Goal: Complete application form

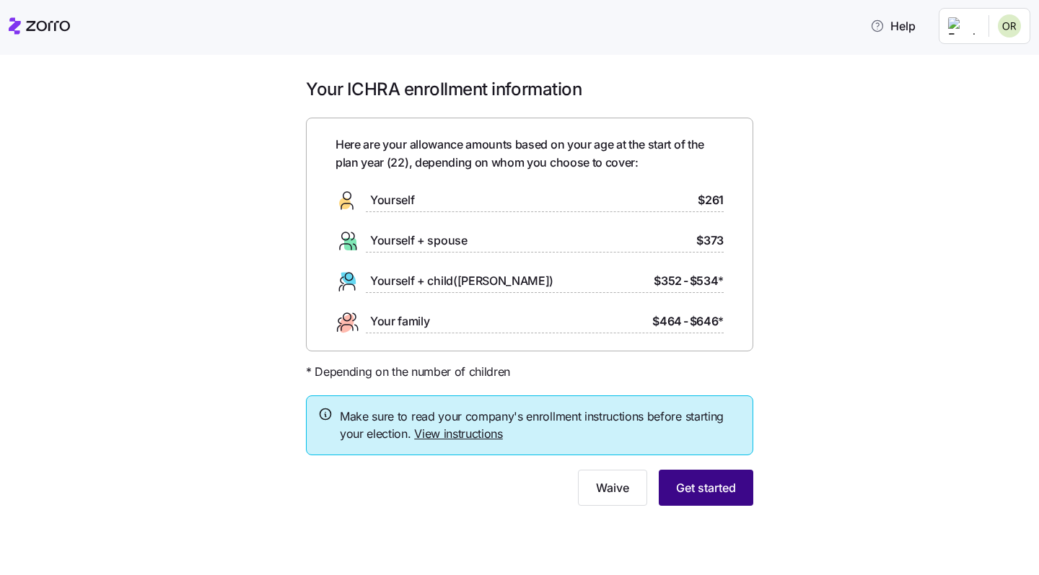
click at [710, 490] on span "Get started" at bounding box center [706, 487] width 60 height 17
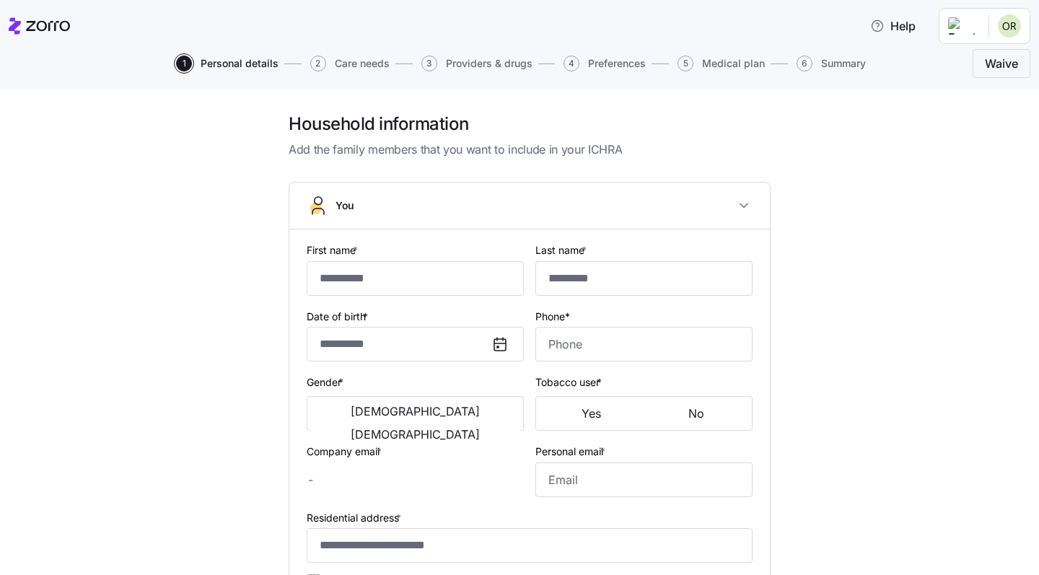
type input "*******"
type input "**********"
type input "[PERSON_NAME][EMAIL_ADDRESS][DOMAIN_NAME]"
type input "[EMAIL_ADDRESS][DOMAIN_NAME]"
type input "**********"
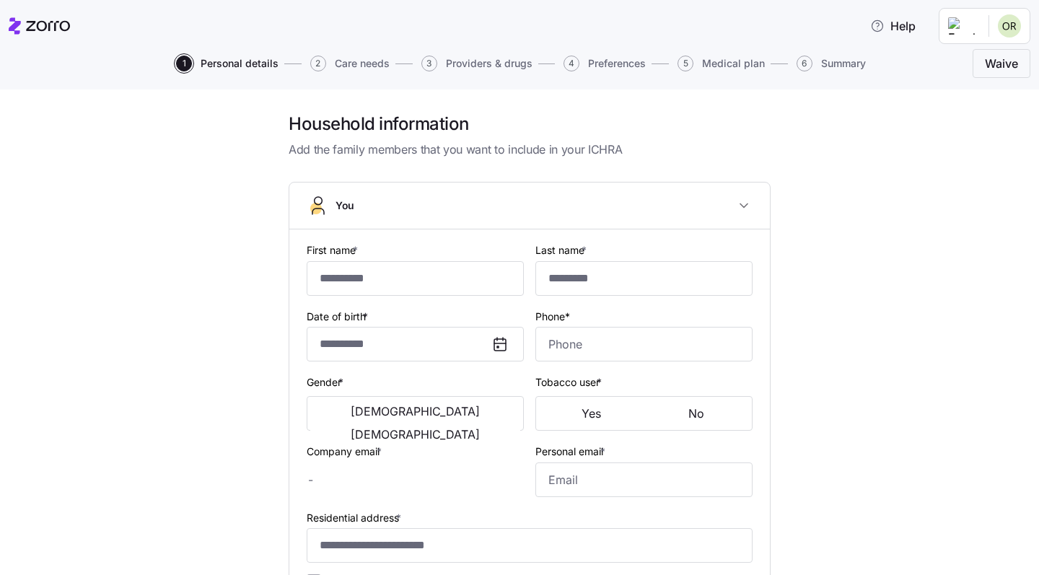
checkbox input "true"
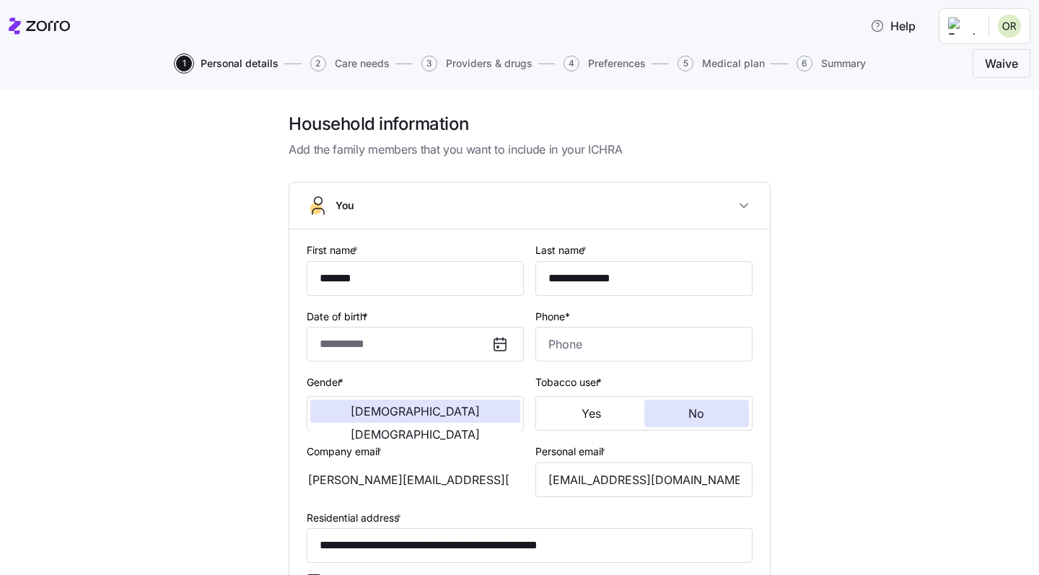
type input "**********"
type input "[PHONE_NUMBER]"
type input "[DEMOGRAPHIC_DATA] citizen"
type input "Single"
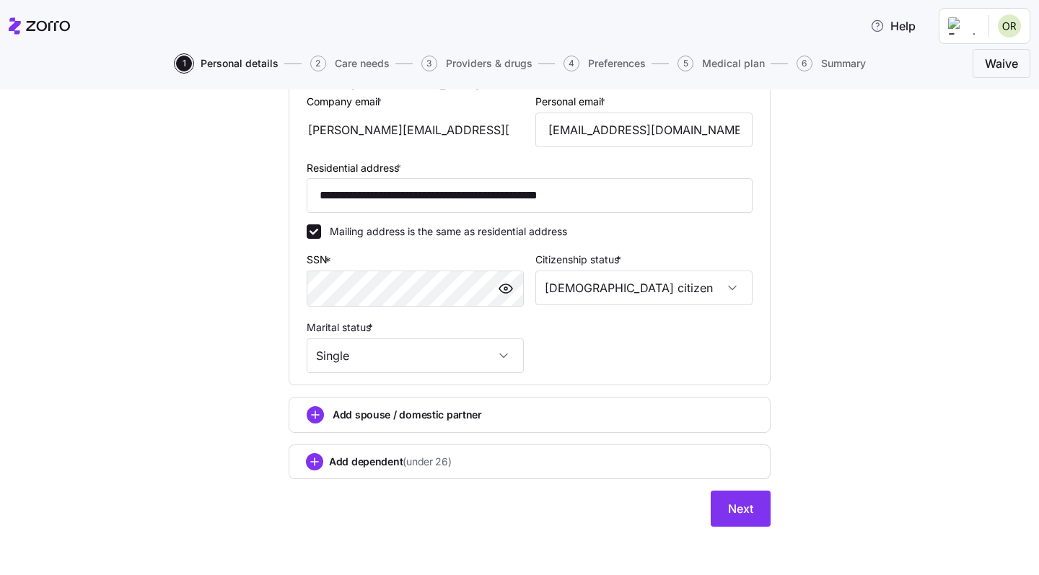
scroll to position [349, 0]
click at [738, 501] on span "Next" at bounding box center [740, 509] width 25 height 17
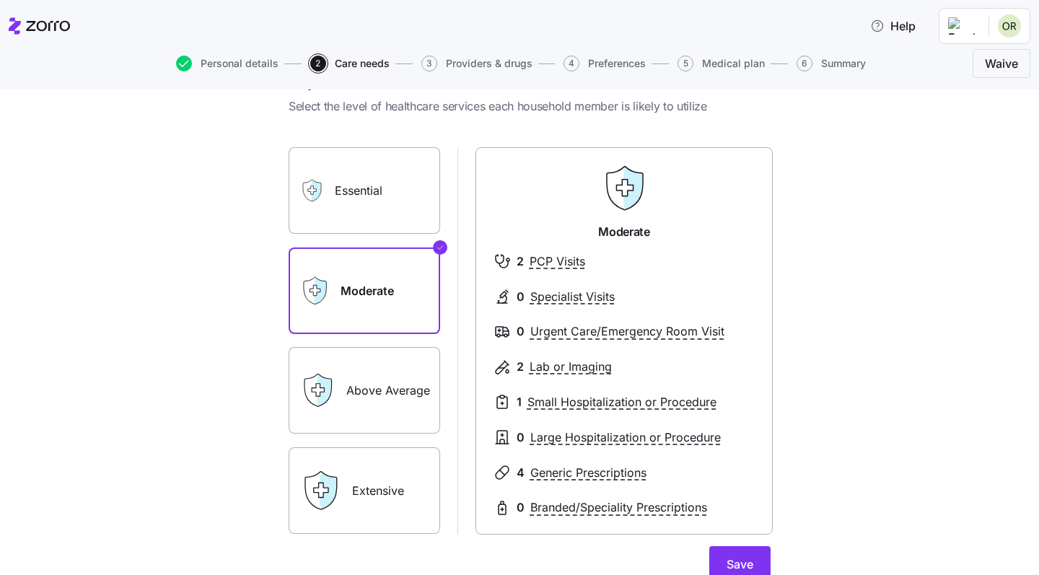
scroll to position [69, 0]
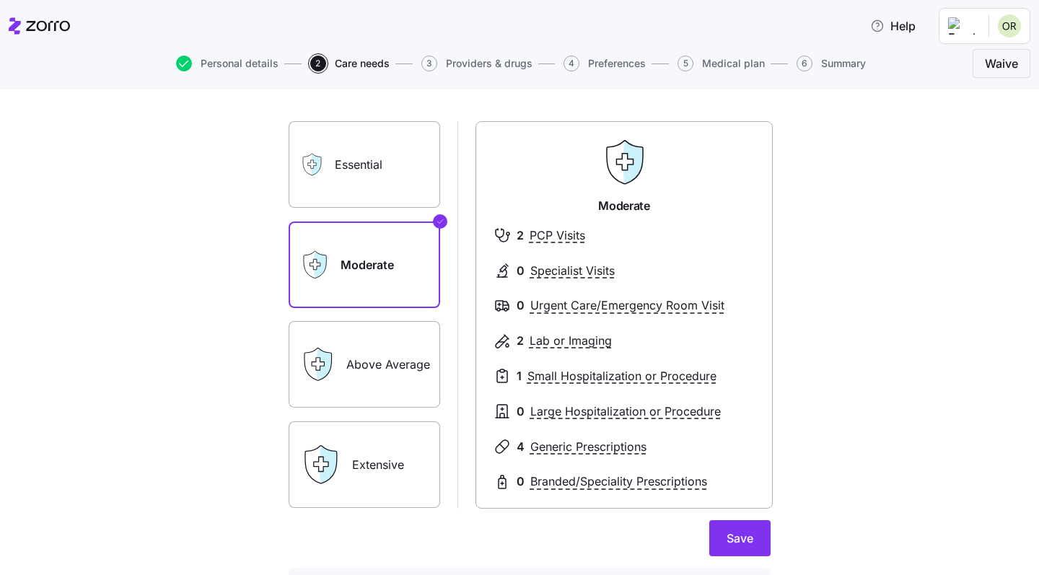
click at [331, 371] on icon at bounding box center [317, 364] width 35 height 35
click at [411, 362] on label "Above Average" at bounding box center [365, 364] width 152 height 87
click at [0, 0] on input "Above Average" at bounding box center [0, 0] width 0 height 0
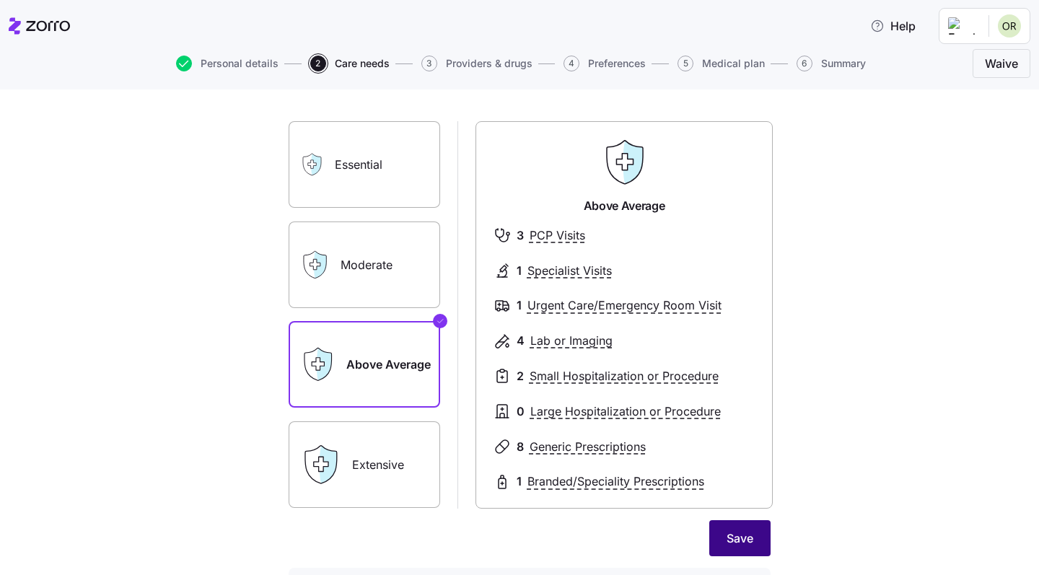
click at [736, 536] on span "Save" at bounding box center [740, 538] width 27 height 17
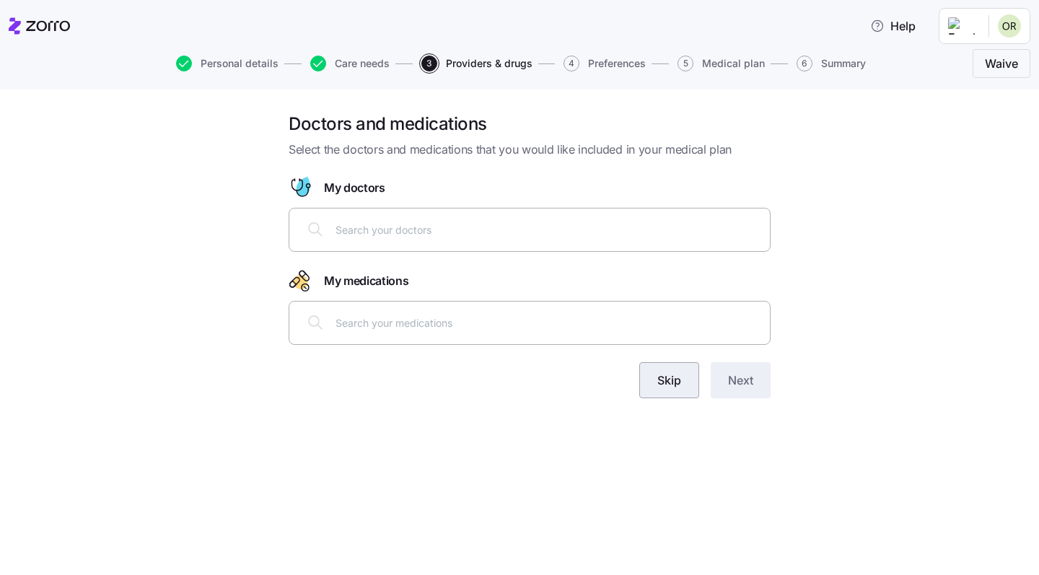
click at [674, 388] on span "Skip" at bounding box center [670, 380] width 24 height 17
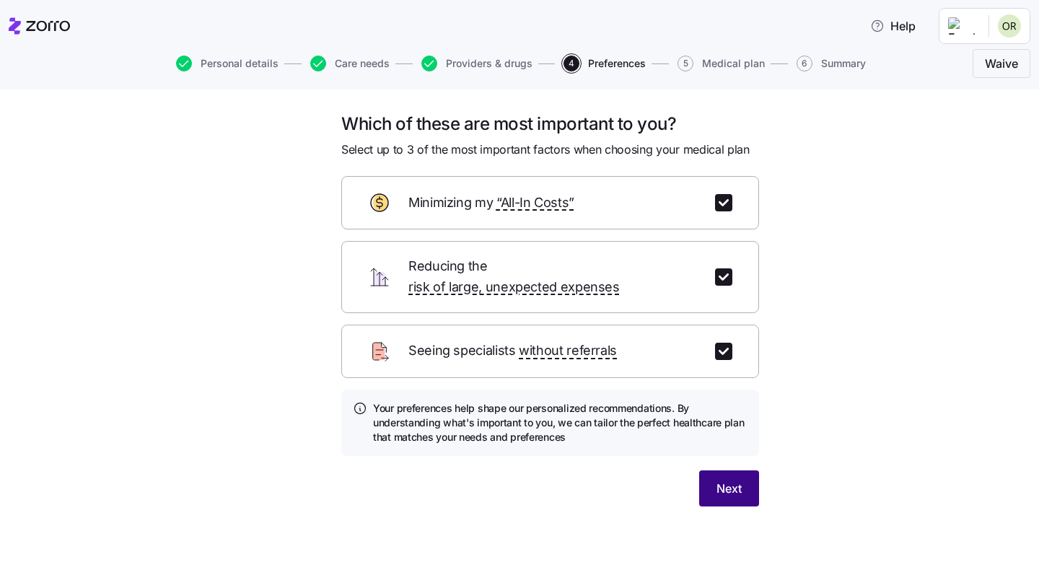
click at [719, 480] on span "Next" at bounding box center [729, 488] width 25 height 17
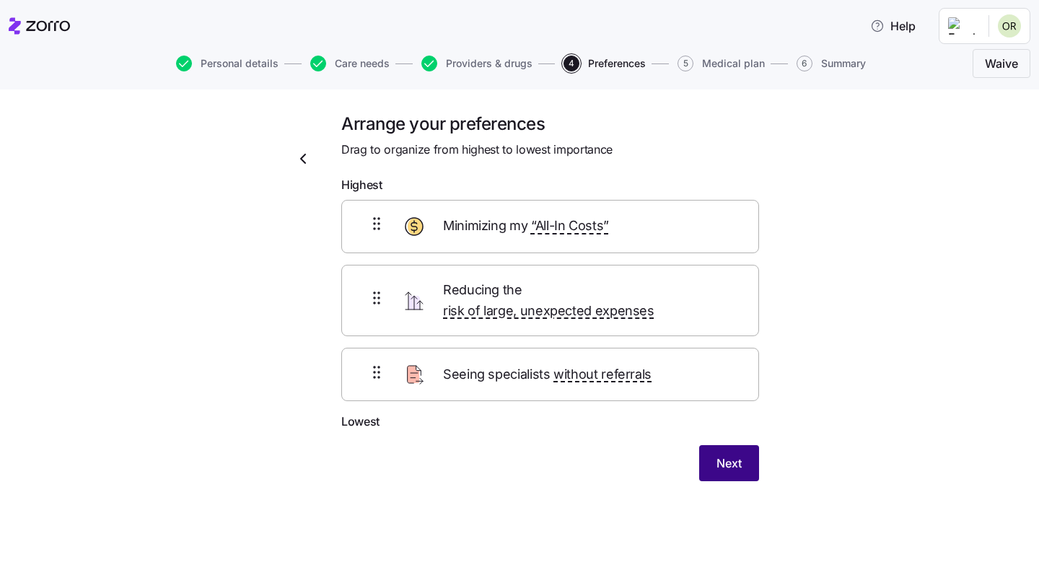
click at [722, 455] on span "Next" at bounding box center [729, 463] width 25 height 17
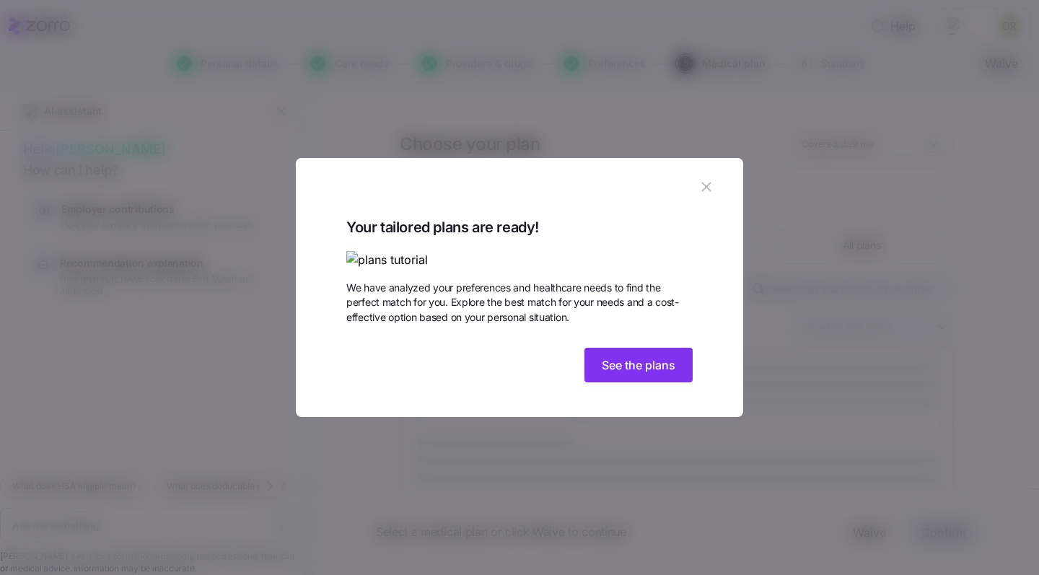
click at [426, 251] on img at bounding box center [519, 260] width 346 height 18
click at [627, 383] on button "See the plans" at bounding box center [639, 365] width 108 height 35
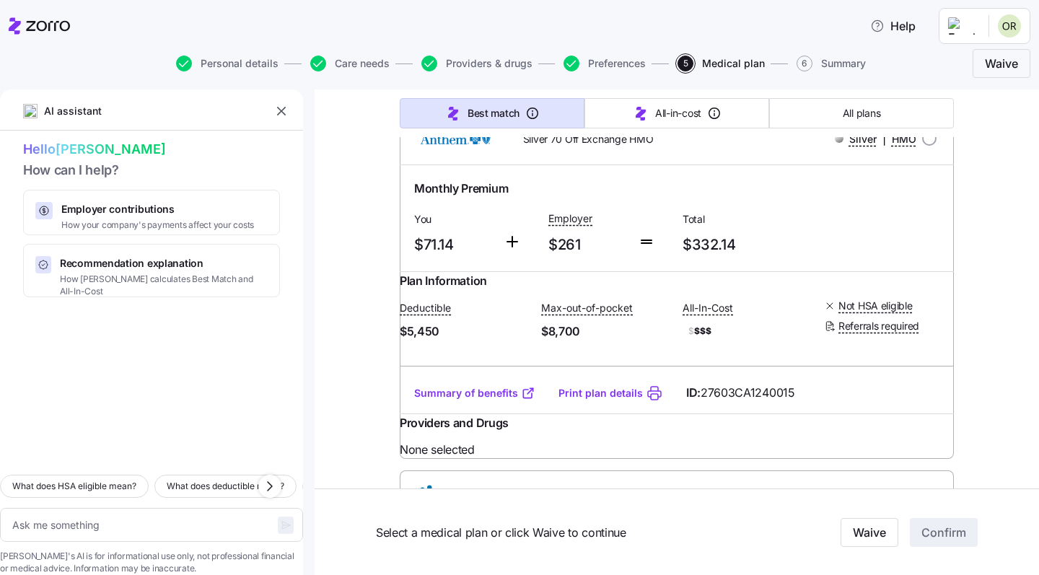
scroll to position [8220, 0]
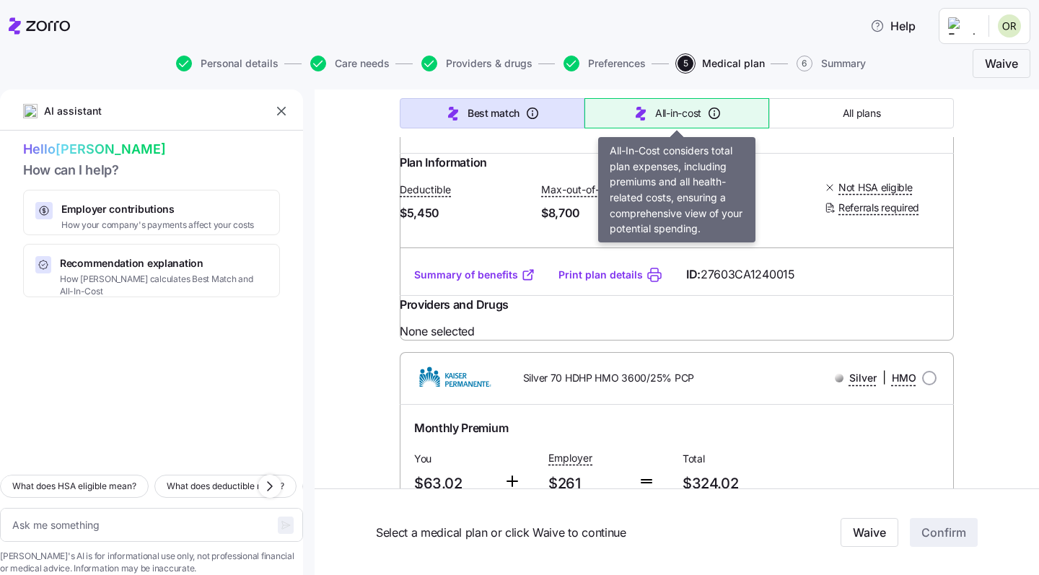
click at [657, 118] on span "All-in-cost" at bounding box center [678, 113] width 46 height 14
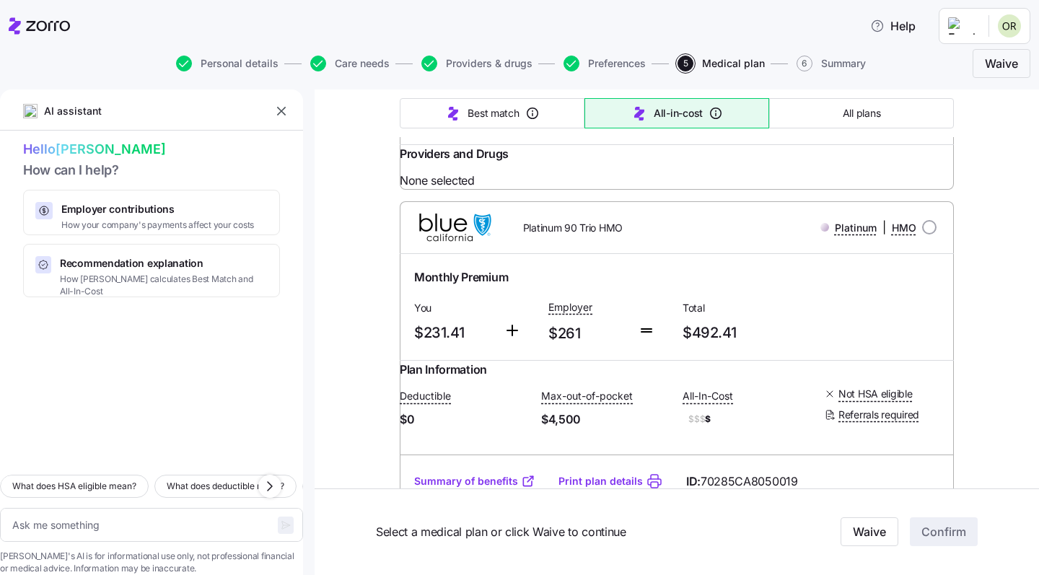
type textarea "x"
type input "Sorted by: All-in-cost"
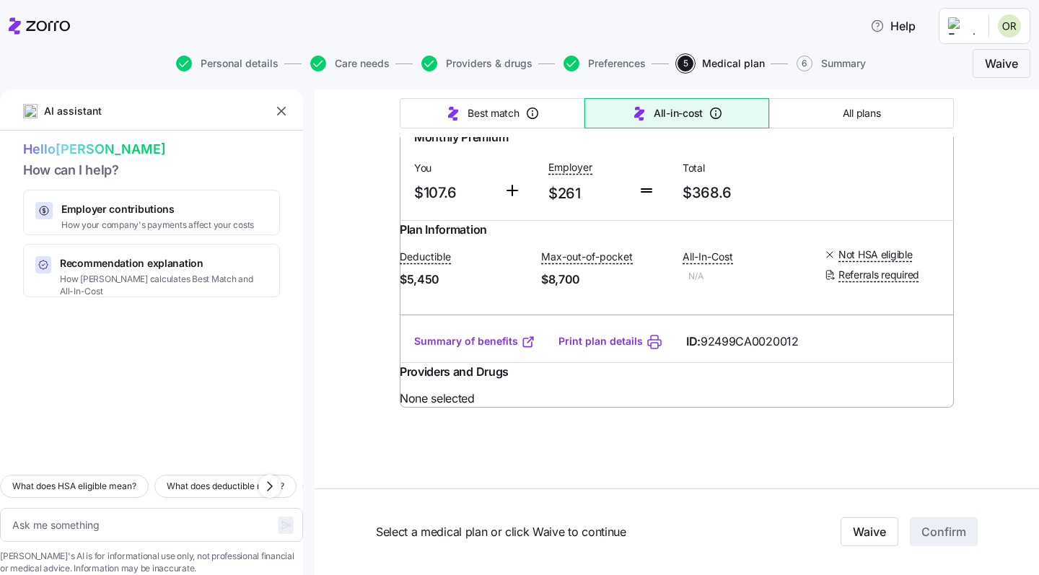
scroll to position [13373, 0]
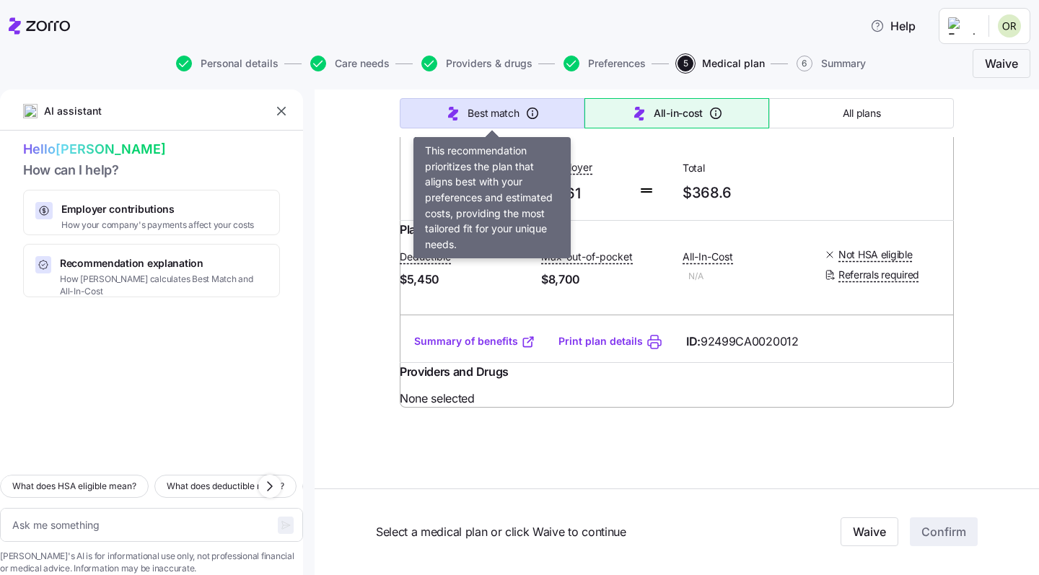
click at [510, 108] on span "Best match" at bounding box center [493, 113] width 51 height 14
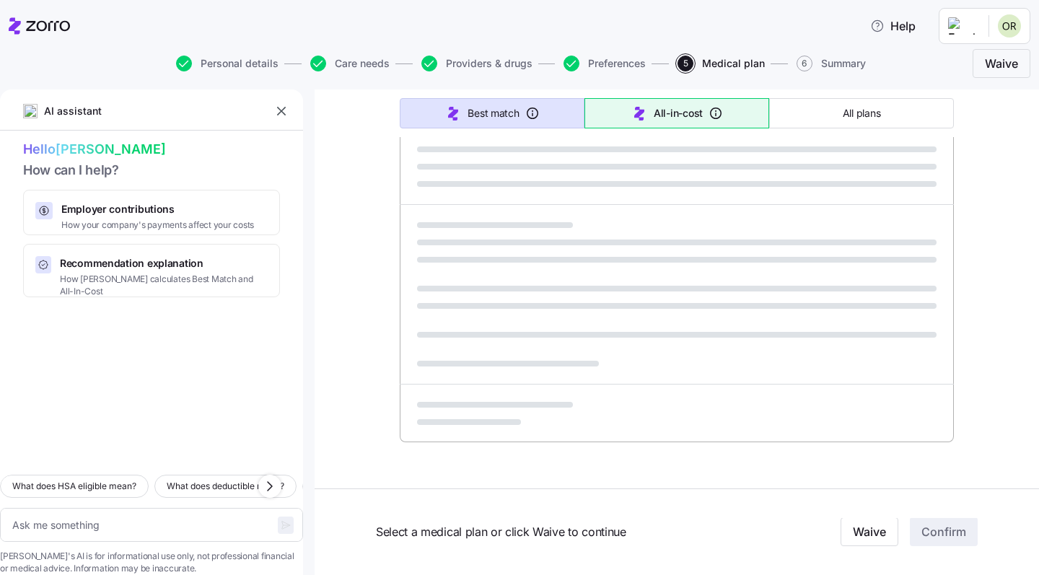
scroll to position [862, 0]
type textarea "x"
type input "Sorted by: Best match"
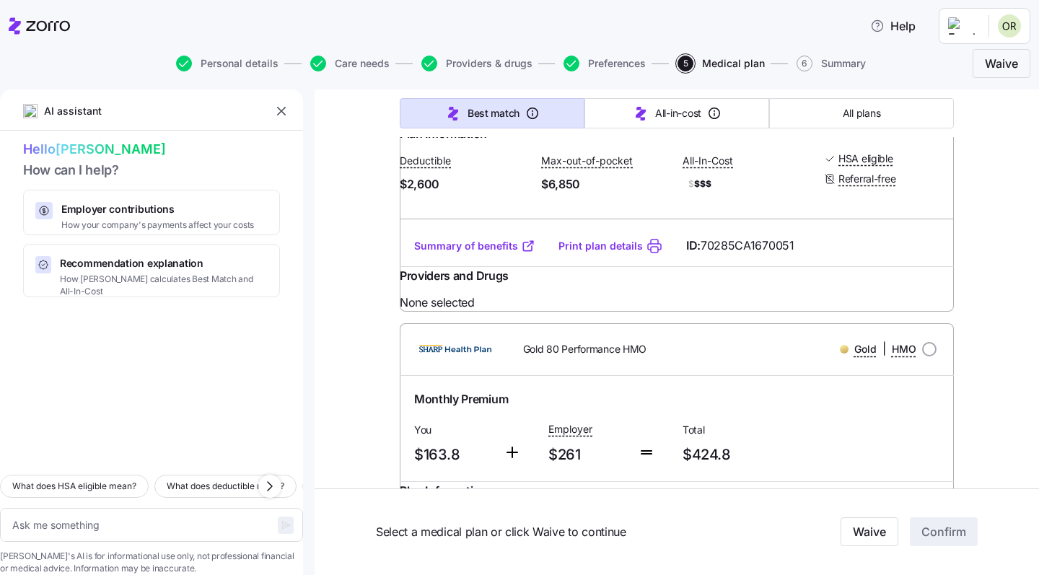
scroll to position [5406, 0]
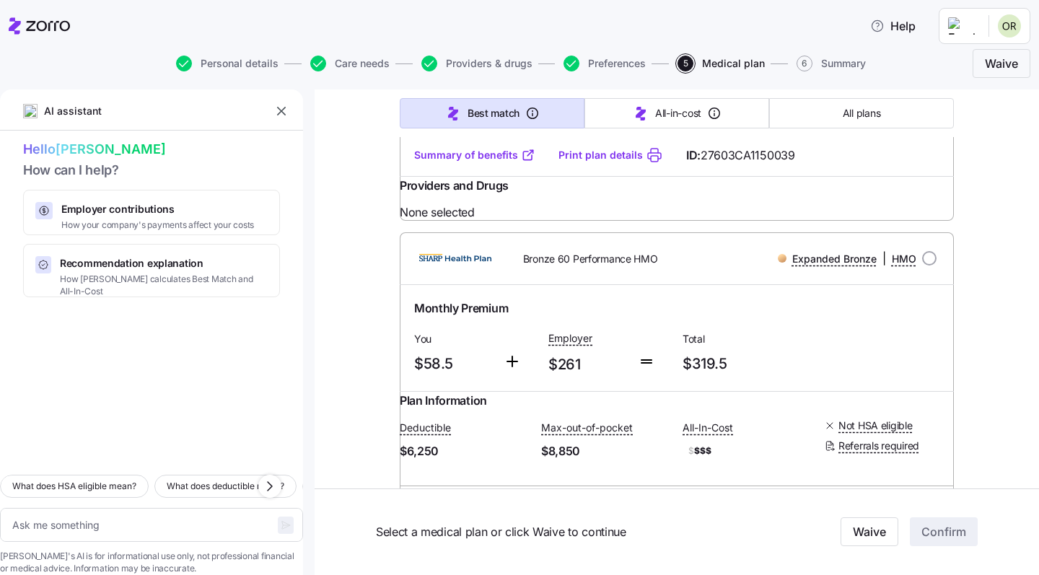
scroll to position [6905, 0]
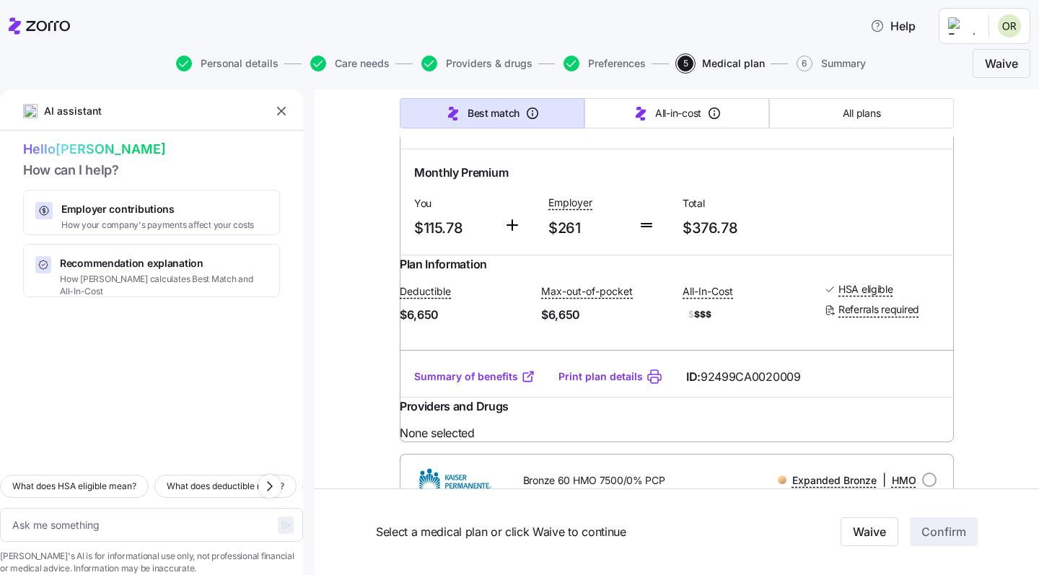
scroll to position [4597, 0]
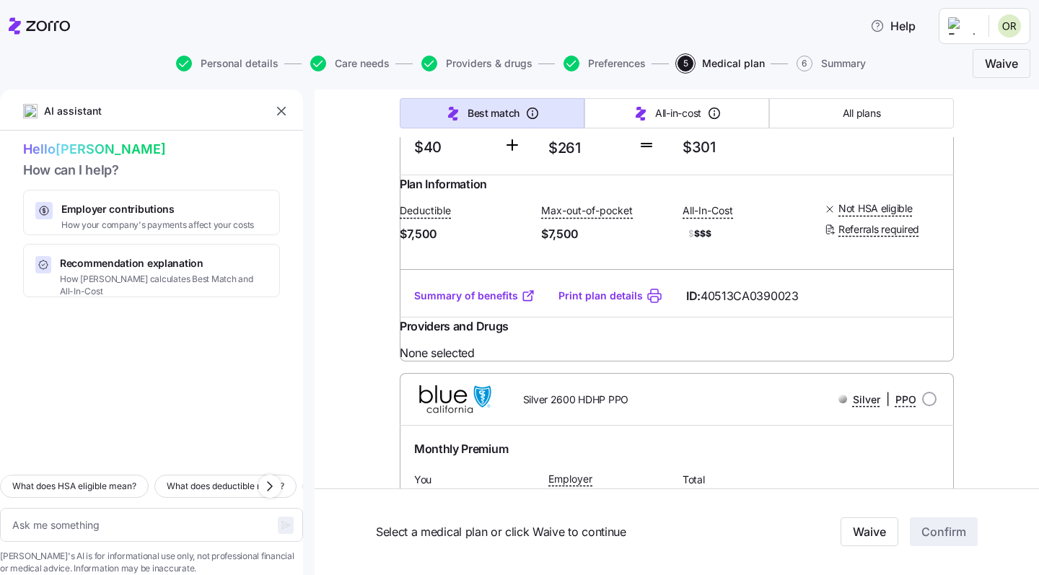
scroll to position [4990, 0]
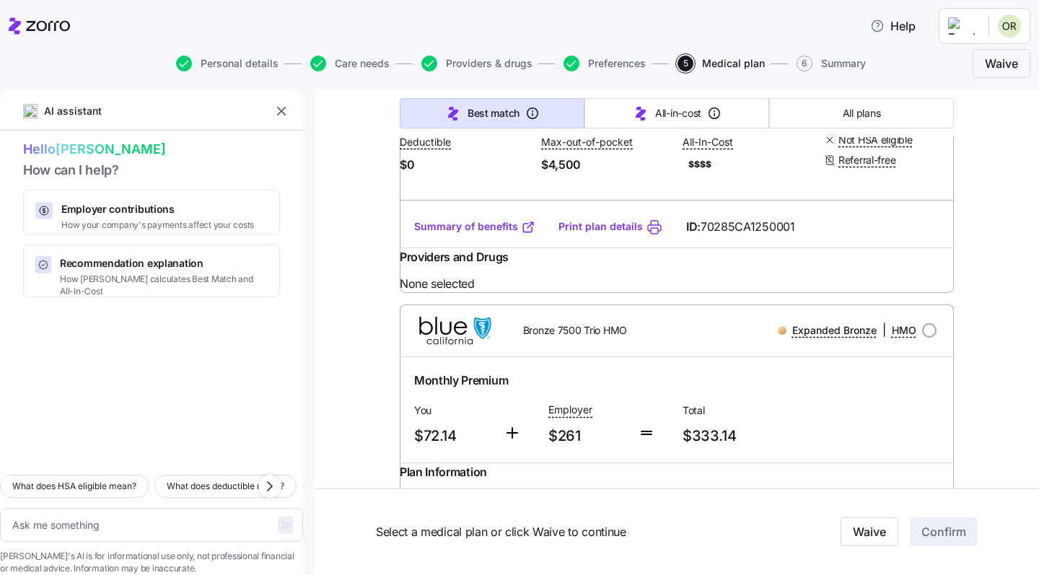
scroll to position [6137, 0]
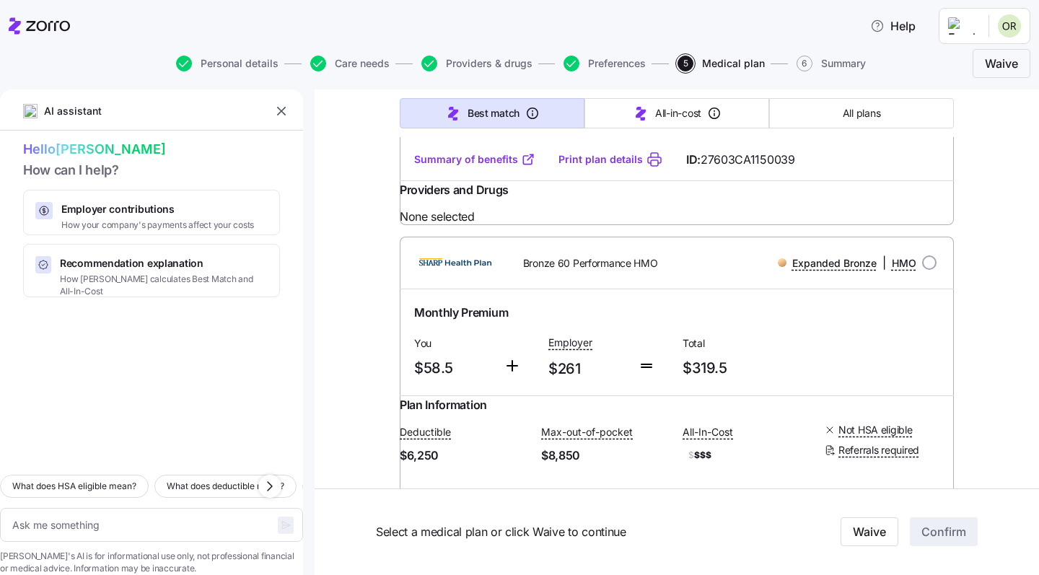
scroll to position [6934, 0]
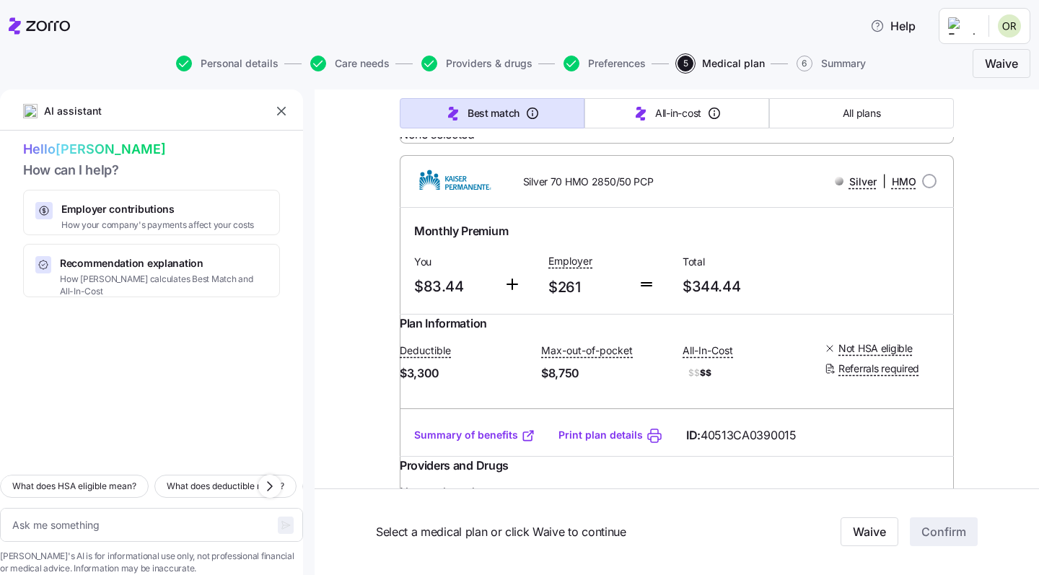
scroll to position [11542, 0]
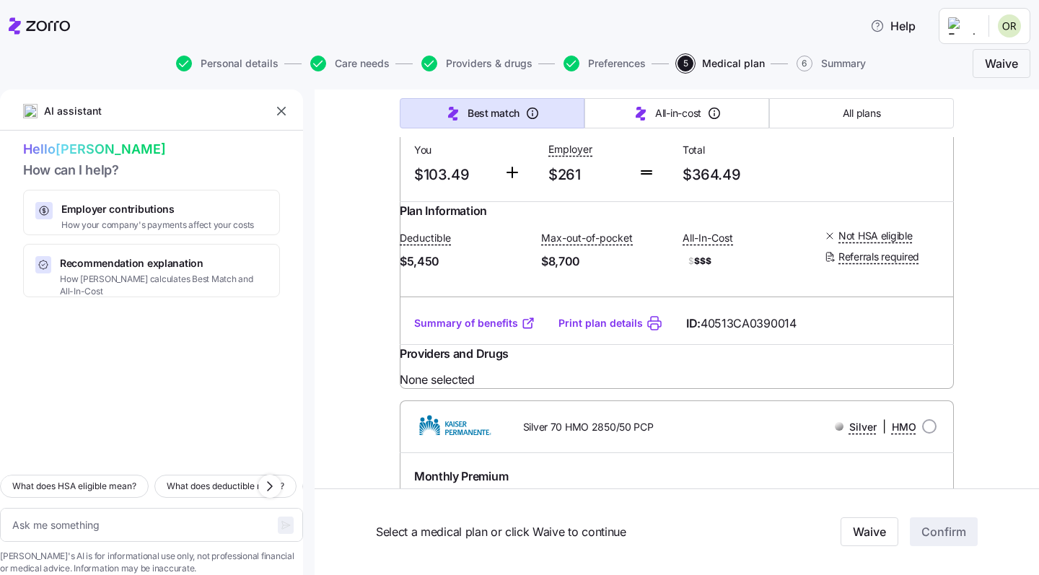
type textarea "x"
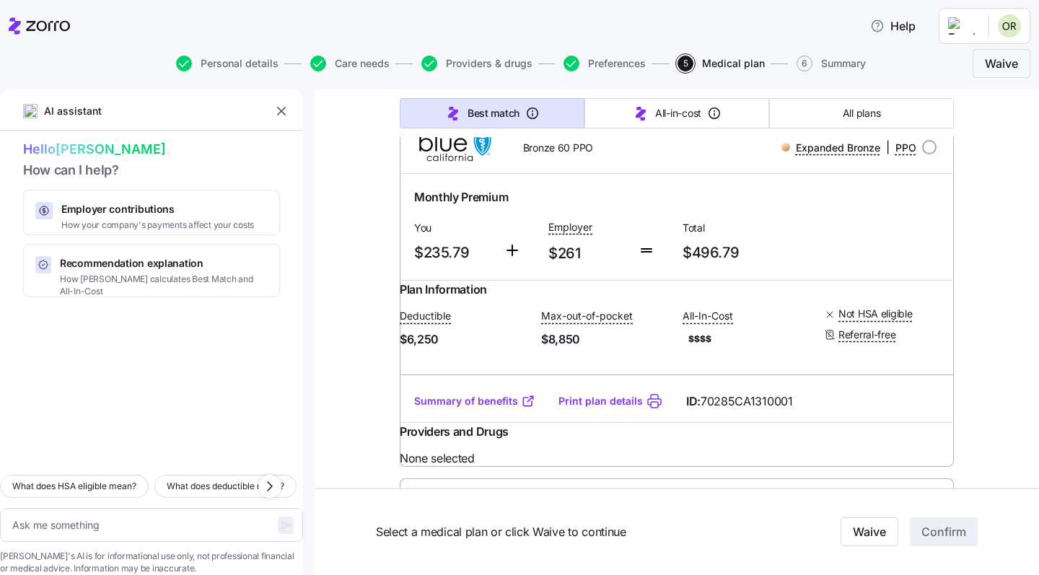
scroll to position [7750, 0]
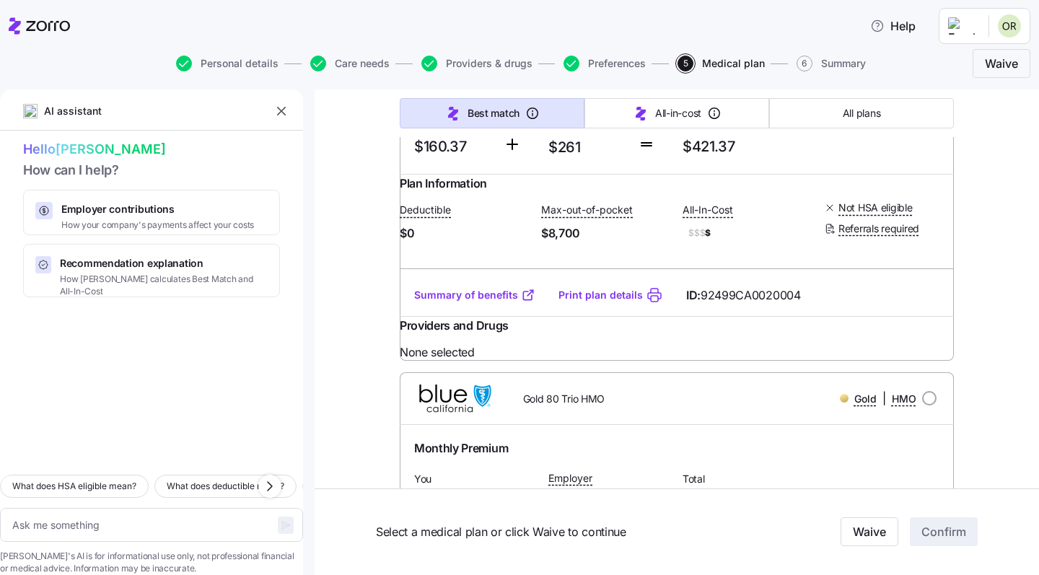
scroll to position [1075, 0]
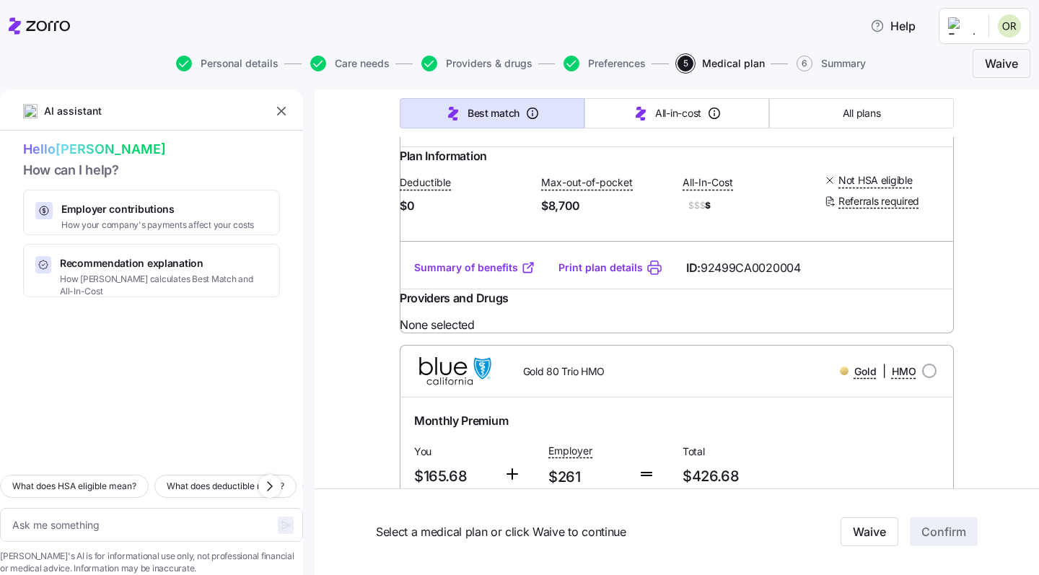
click at [461, 275] on link "Summary of benefits" at bounding box center [474, 268] width 121 height 14
click at [448, 275] on link "Summary of benefits" at bounding box center [474, 268] width 121 height 14
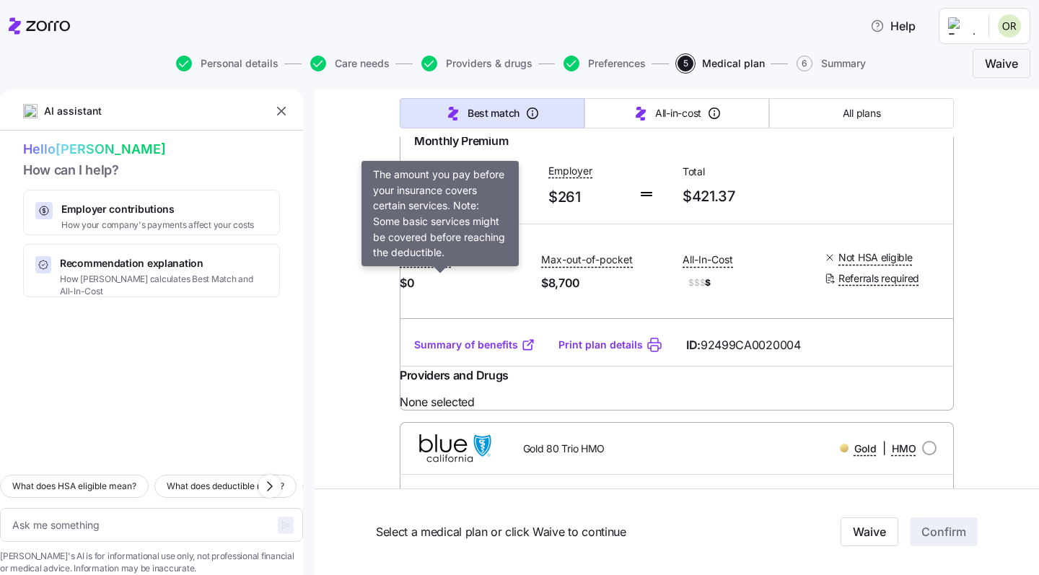
scroll to position [992, 0]
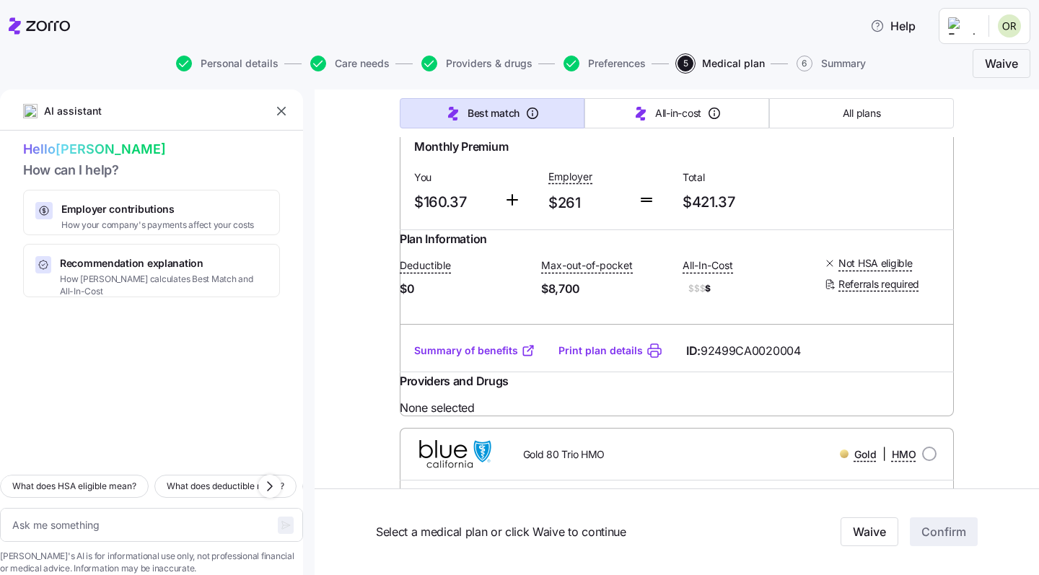
click at [443, 114] on img at bounding box center [455, 96] width 89 height 35
click at [474, 156] on span "Monthly Premium" at bounding box center [461, 147] width 94 height 18
click at [494, 221] on div "You $160.37" at bounding box center [454, 191] width 90 height 59
click at [493, 298] on span "$0" at bounding box center [465, 289] width 130 height 18
click at [493, 307] on div "Deductible $0 Max-out-of-pocket $8,700 All-In-Cost $$$ $ Not HSA eligible Refer…" at bounding box center [677, 277] width 554 height 59
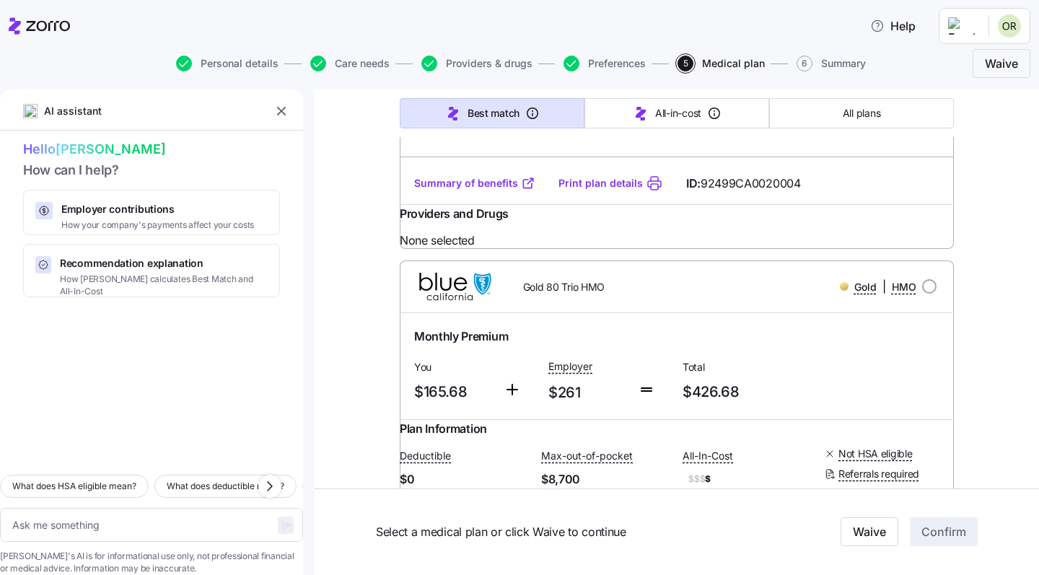
scroll to position [1175, 0]
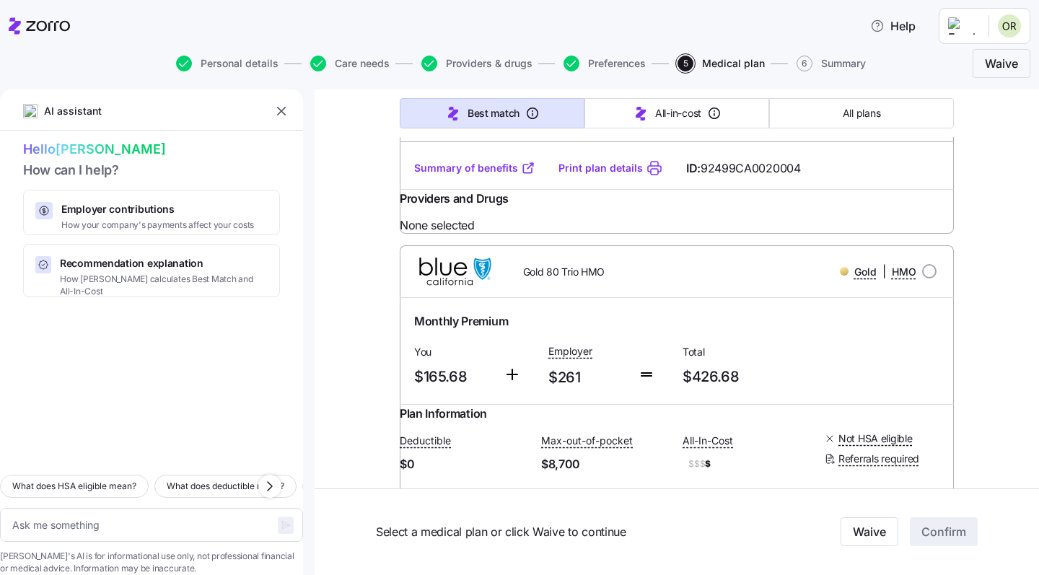
click at [557, 235] on div "None selected" at bounding box center [677, 226] width 554 height 18
click at [558, 217] on div "Providers and Drugs" at bounding box center [677, 203] width 554 height 27
click at [554, 217] on div "Providers and Drugs" at bounding box center [677, 203] width 554 height 27
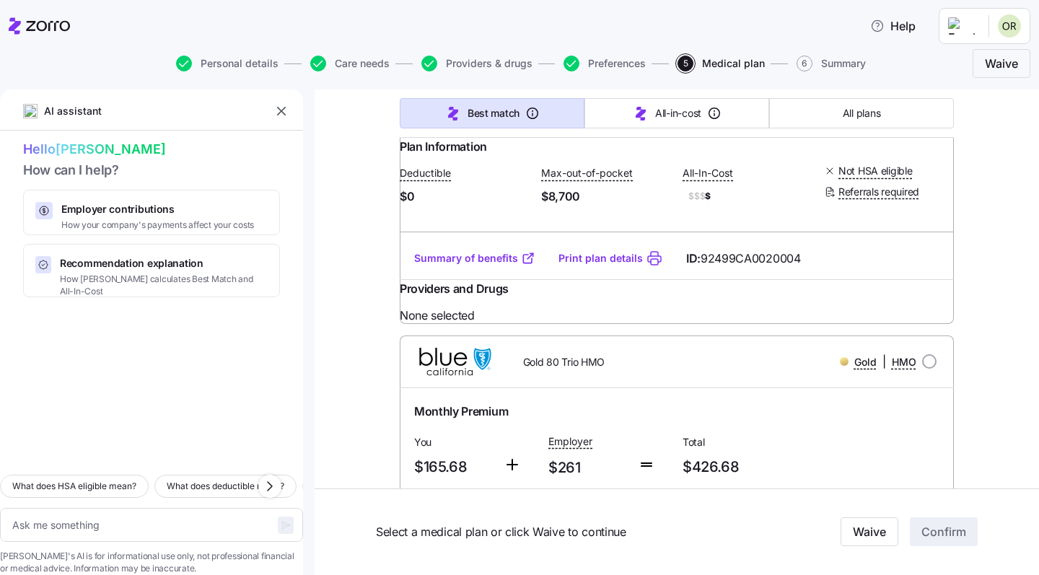
click at [479, 122] on span "$160.37" at bounding box center [453, 110] width 78 height 24
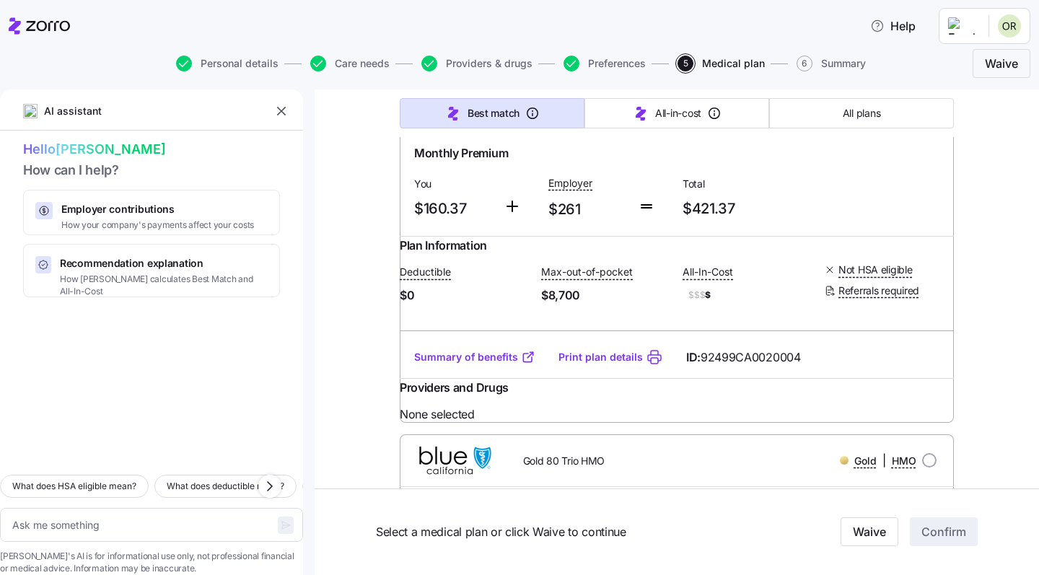
scroll to position [985, 0]
click at [479, 121] on img at bounding box center [455, 104] width 89 height 35
click at [587, 112] on span "Gold 80 Premier HMO" at bounding box center [573, 104] width 100 height 14
click at [925, 111] on input "radio" at bounding box center [929, 104] width 14 height 14
radio input "true"
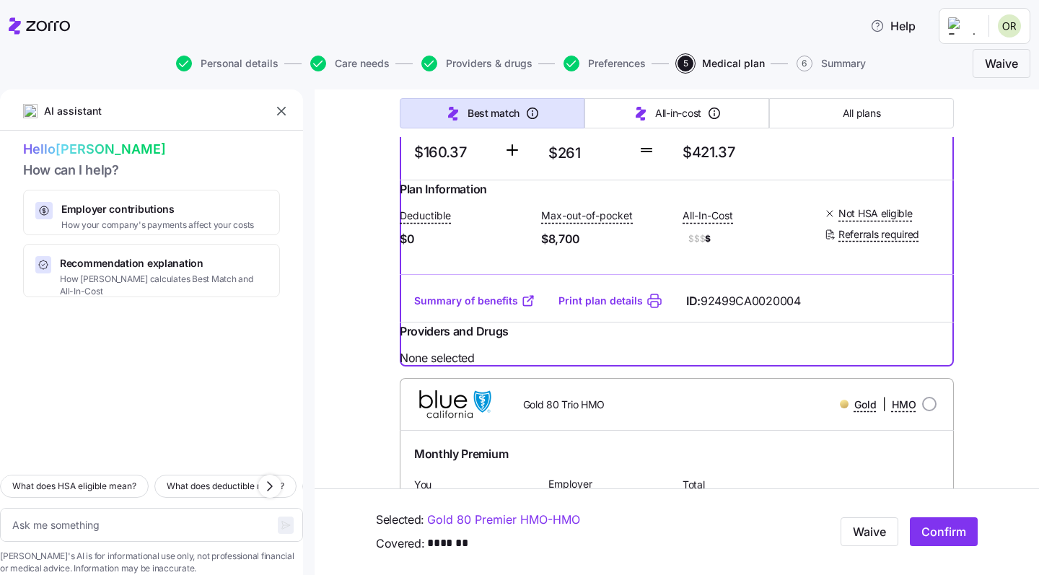
scroll to position [1039, 0]
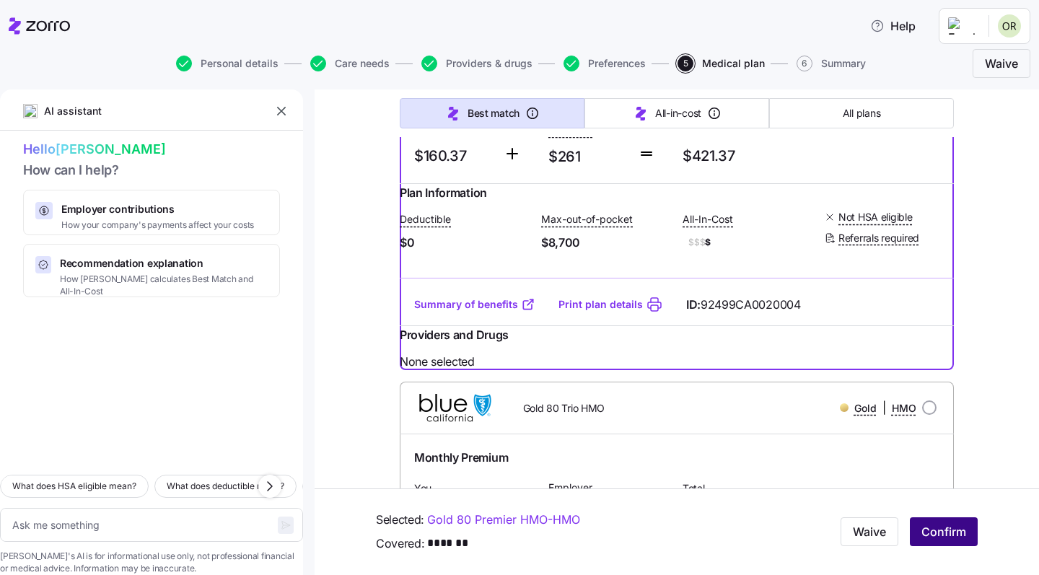
click at [955, 541] on span "Confirm" at bounding box center [944, 532] width 45 height 17
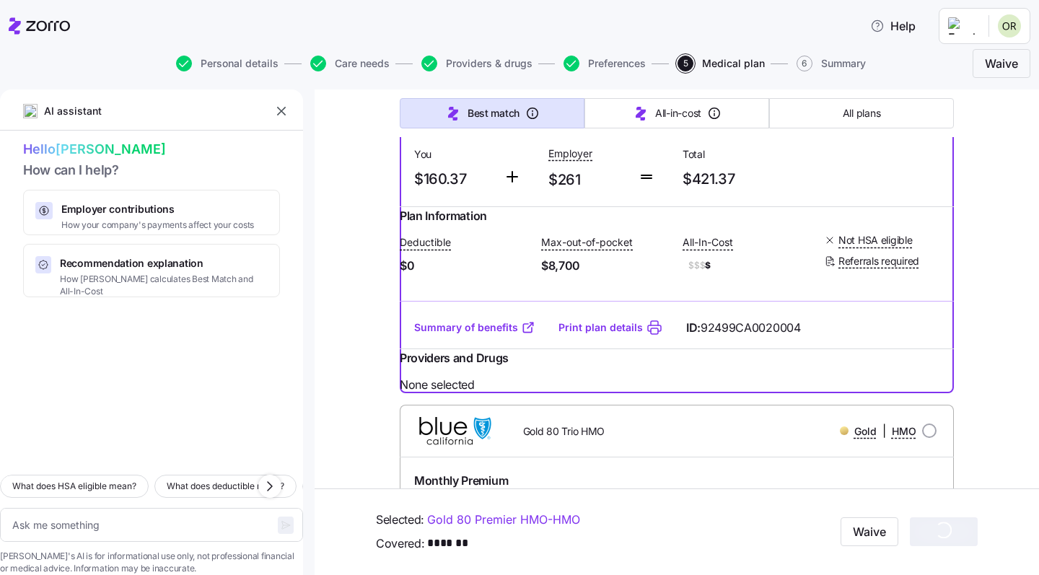
scroll to position [1037, 0]
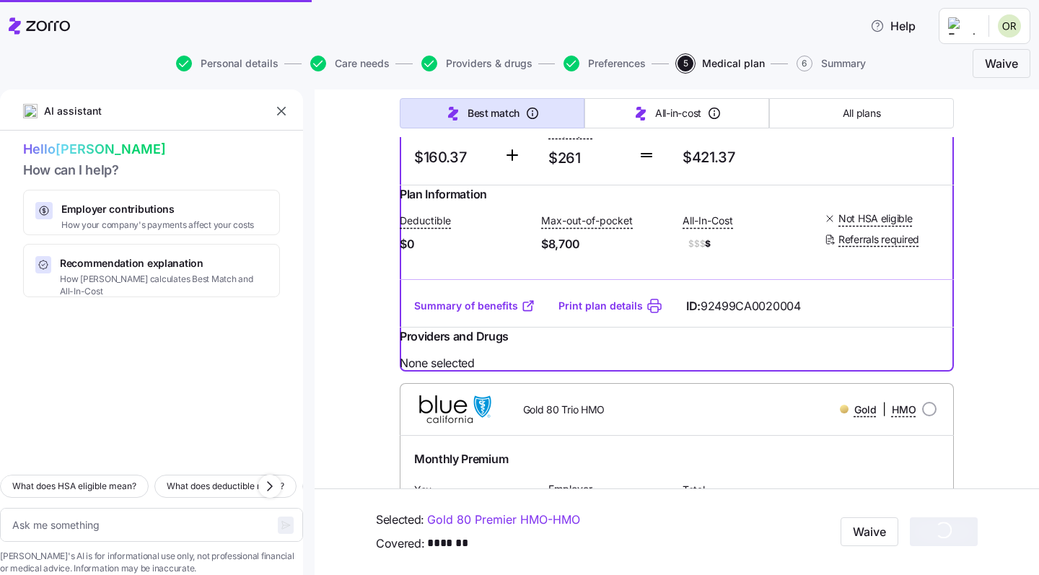
type textarea "x"
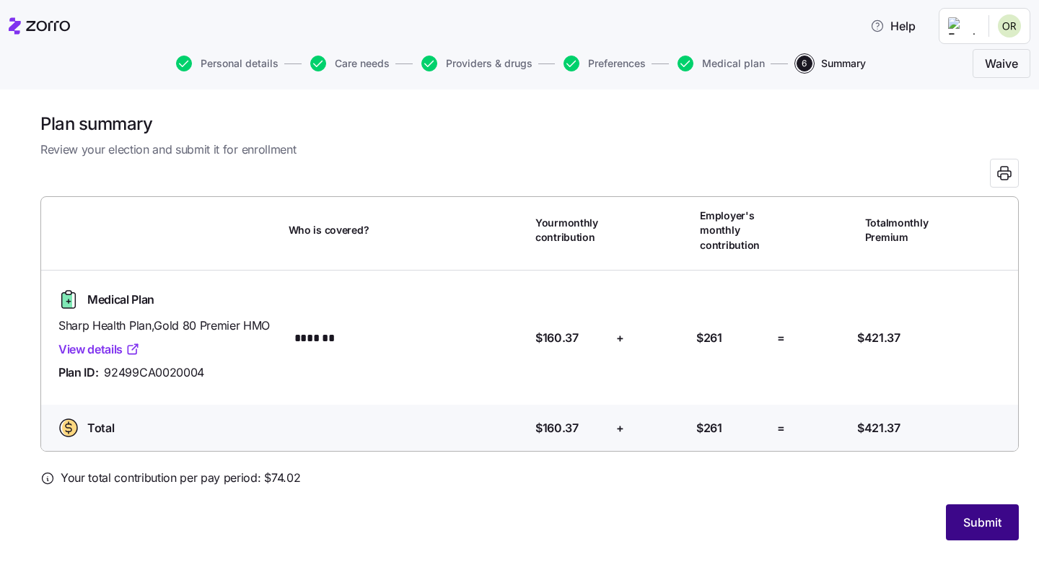
click at [974, 508] on button "Submit" at bounding box center [982, 523] width 73 height 36
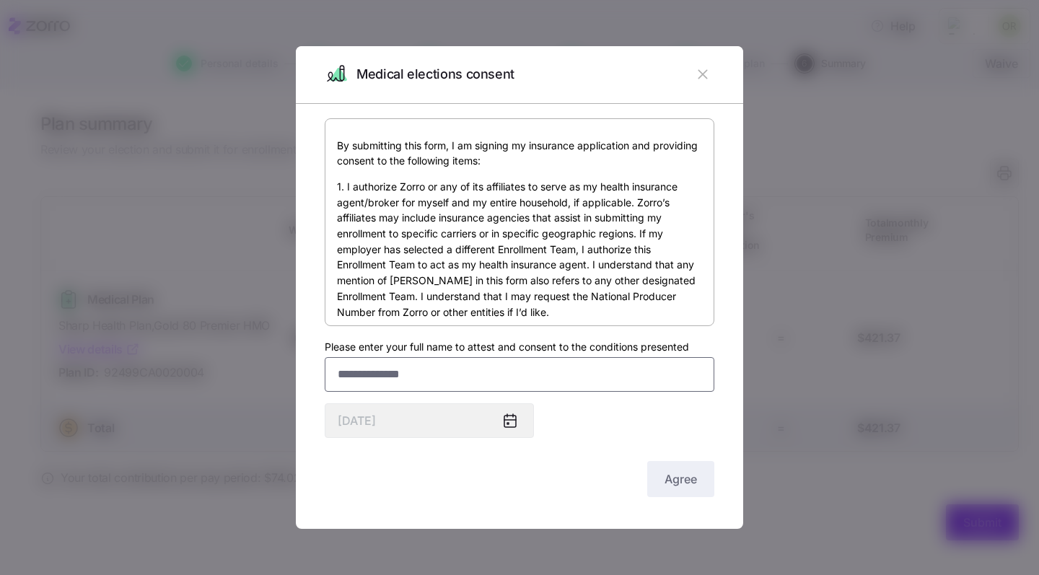
click at [359, 381] on input "Please enter your full name to attest and consent to the conditions presented" at bounding box center [520, 374] width 390 height 35
type input "**********"
click at [670, 471] on button "Agree" at bounding box center [680, 479] width 67 height 36
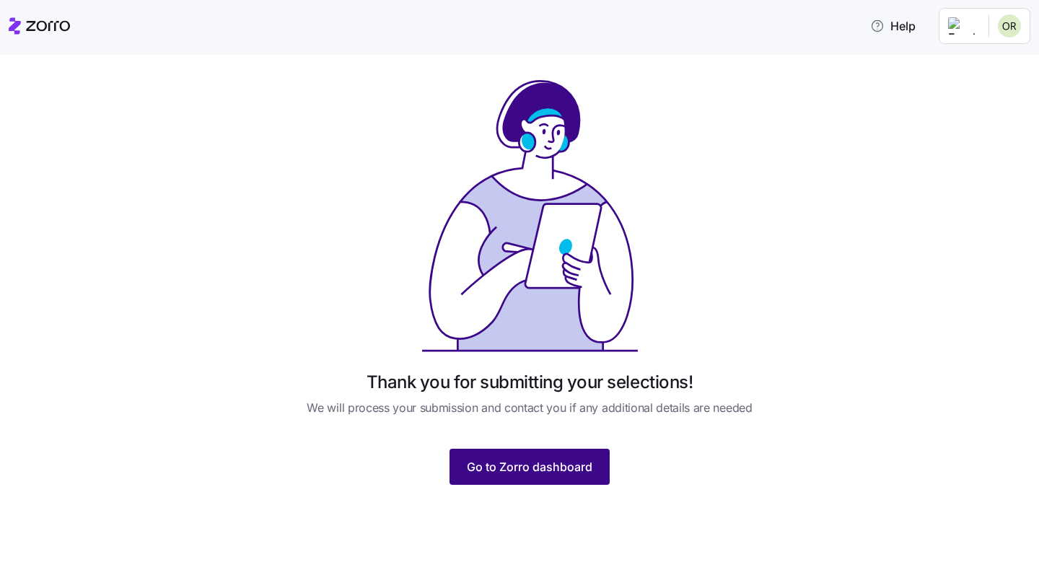
click at [548, 473] on span "Go to Zorro dashboard" at bounding box center [530, 466] width 126 height 17
